Goal: Task Accomplishment & Management: Use online tool/utility

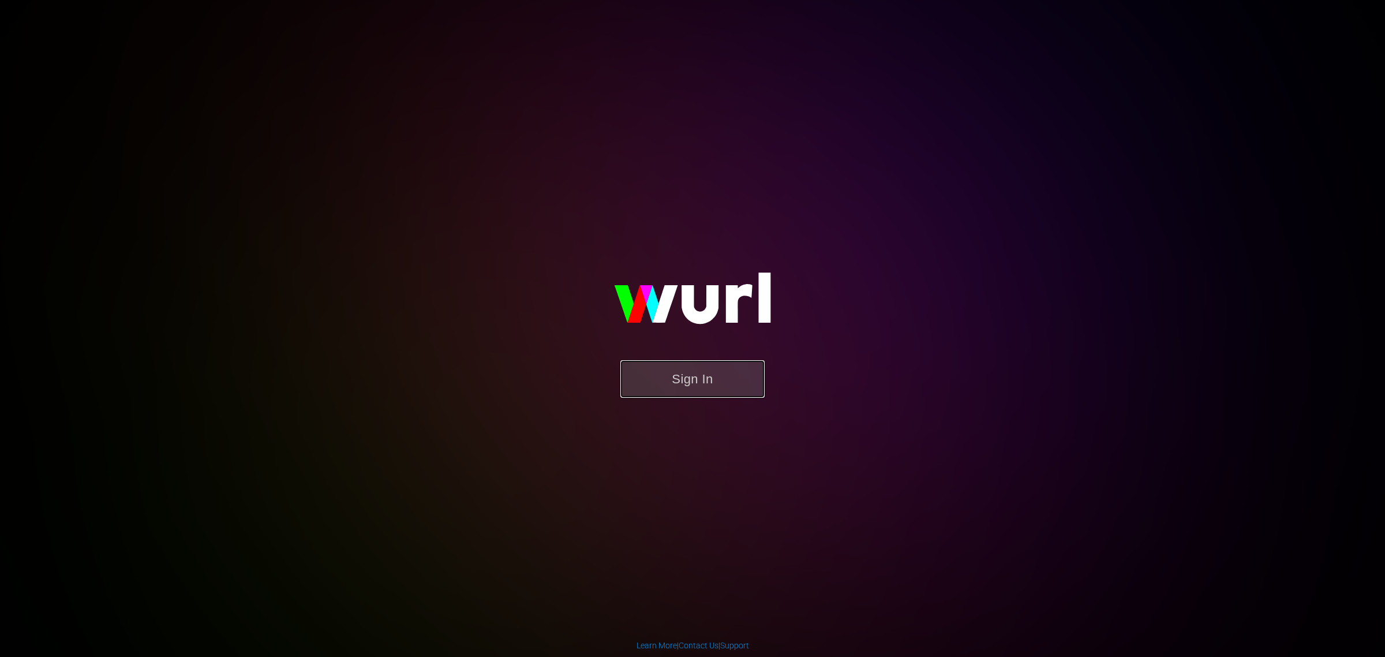
click at [688, 367] on button "Sign In" at bounding box center [692, 379] width 144 height 38
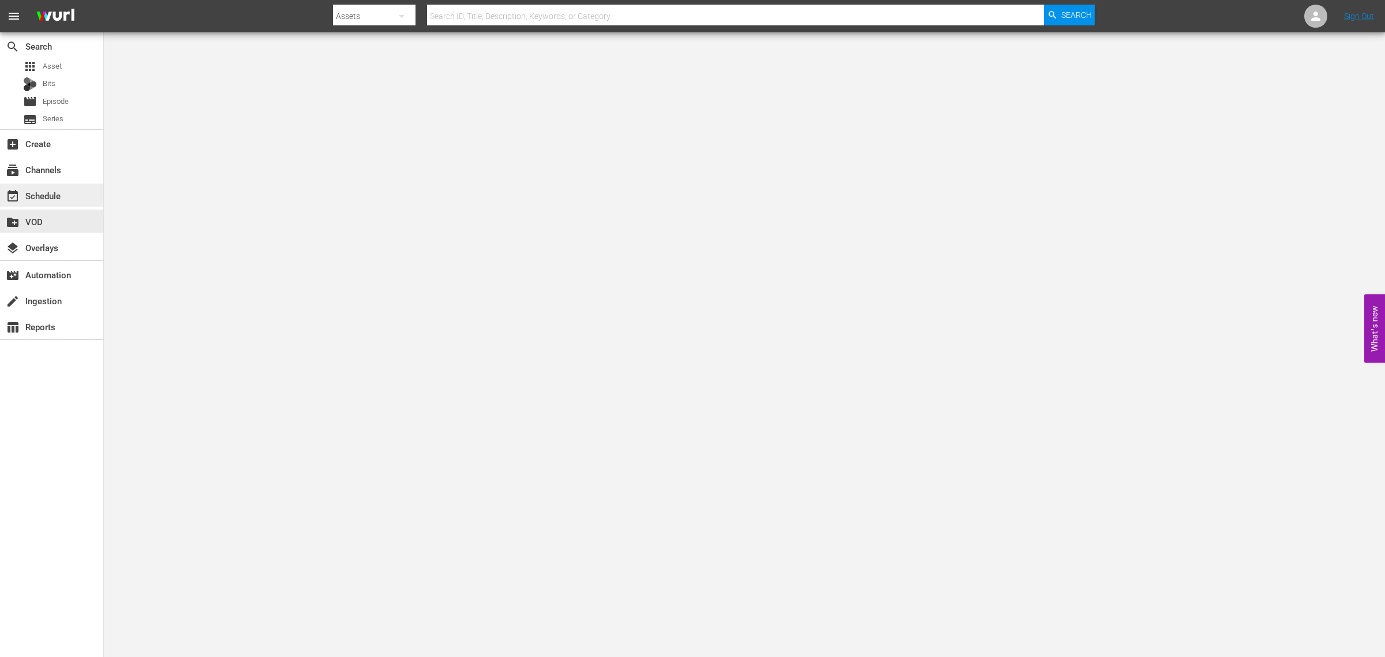
click at [62, 198] on div "event_available Schedule" at bounding box center [32, 194] width 65 height 10
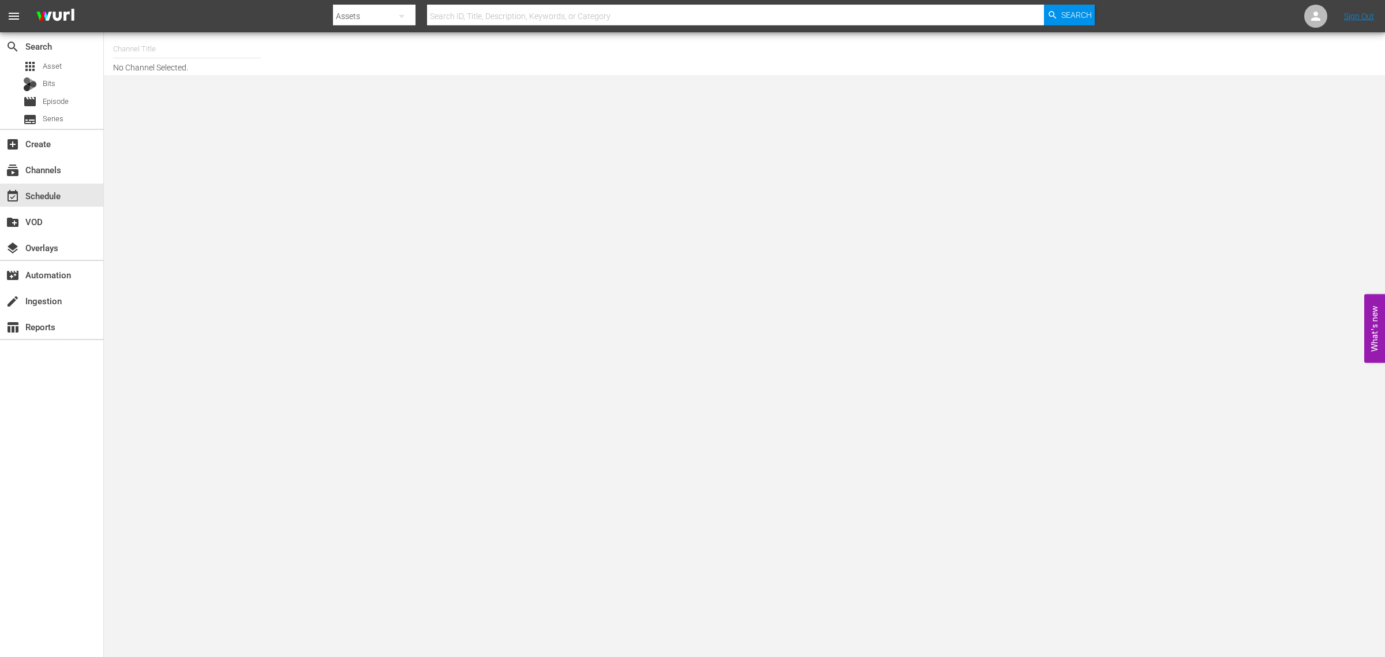
click at [162, 51] on input "text" at bounding box center [187, 49] width 148 height 28
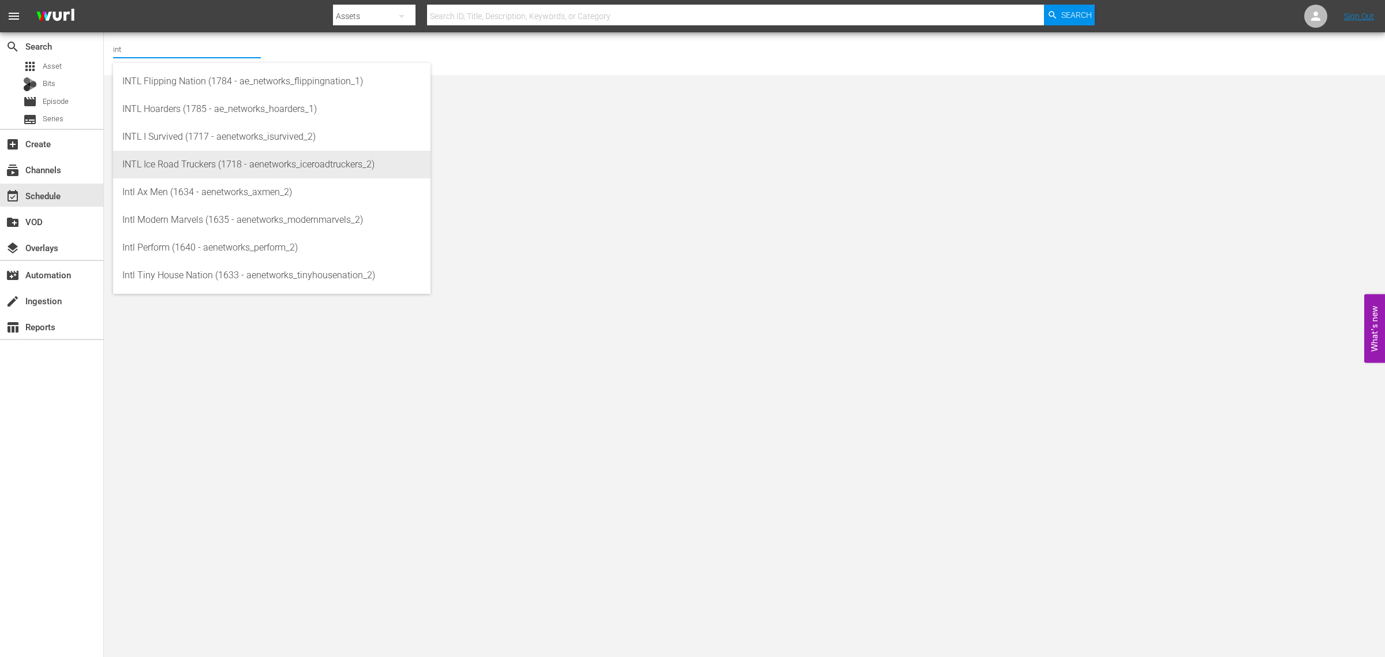
click at [197, 162] on div "INTL Ice Road Truckers (1718 - aenetworks_iceroadtruckers_2)" at bounding box center [271, 165] width 299 height 28
type input "INTL Ice Road Truckers (1718 - aenetworks_iceroadtruckers_2)"
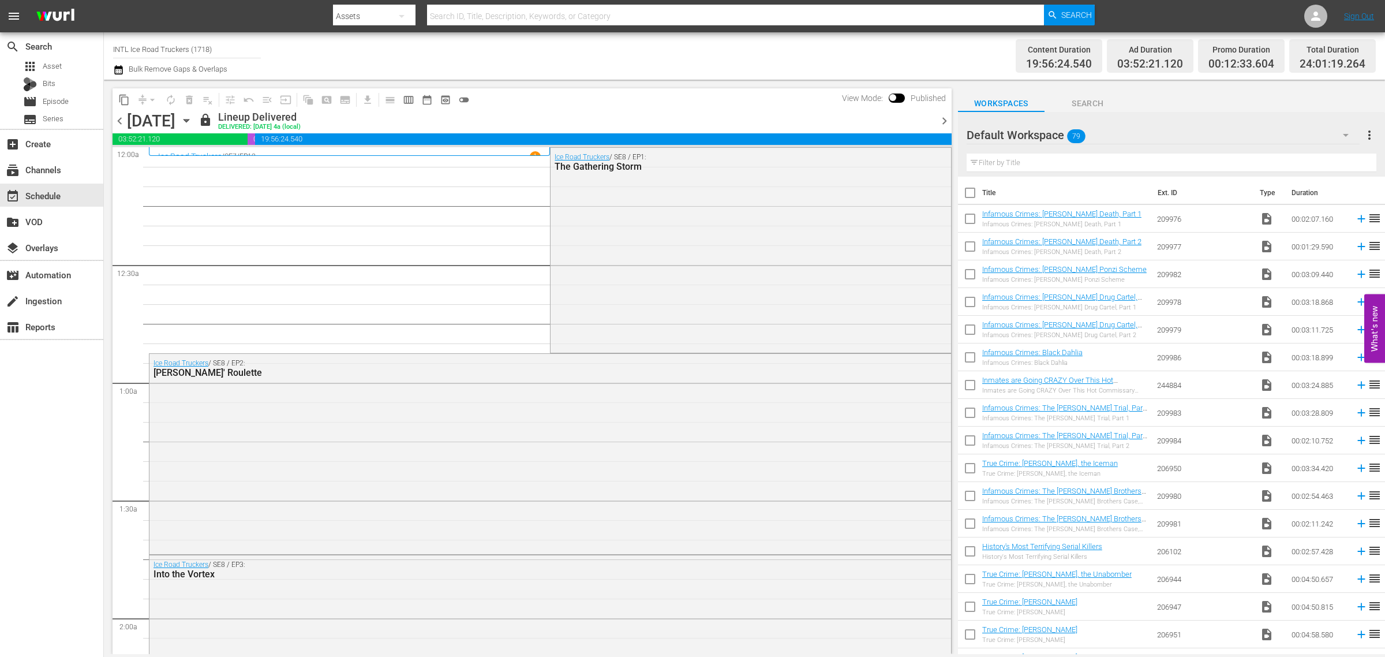
click at [193, 119] on icon "button" at bounding box center [186, 120] width 13 height 13
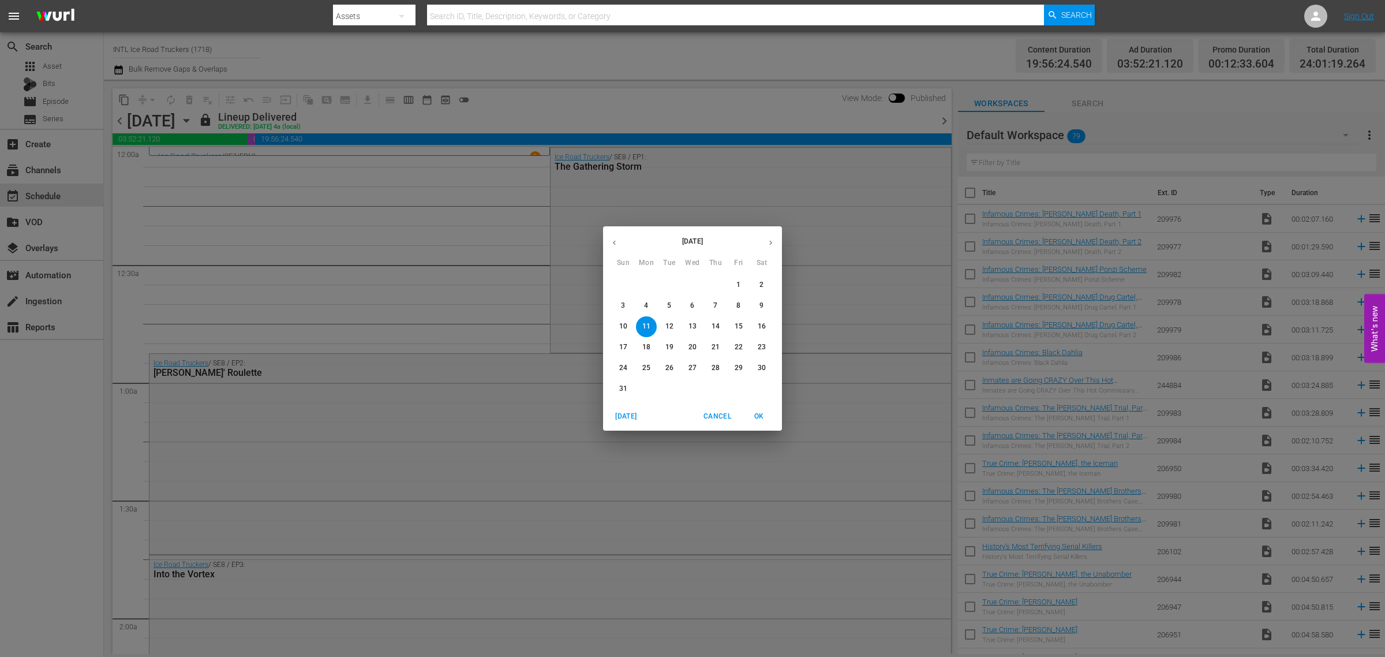
click at [770, 240] on icon "button" at bounding box center [770, 242] width 9 height 9
click at [647, 284] on p "1" at bounding box center [646, 285] width 4 height 10
